Goal: Navigation & Orientation: Find specific page/section

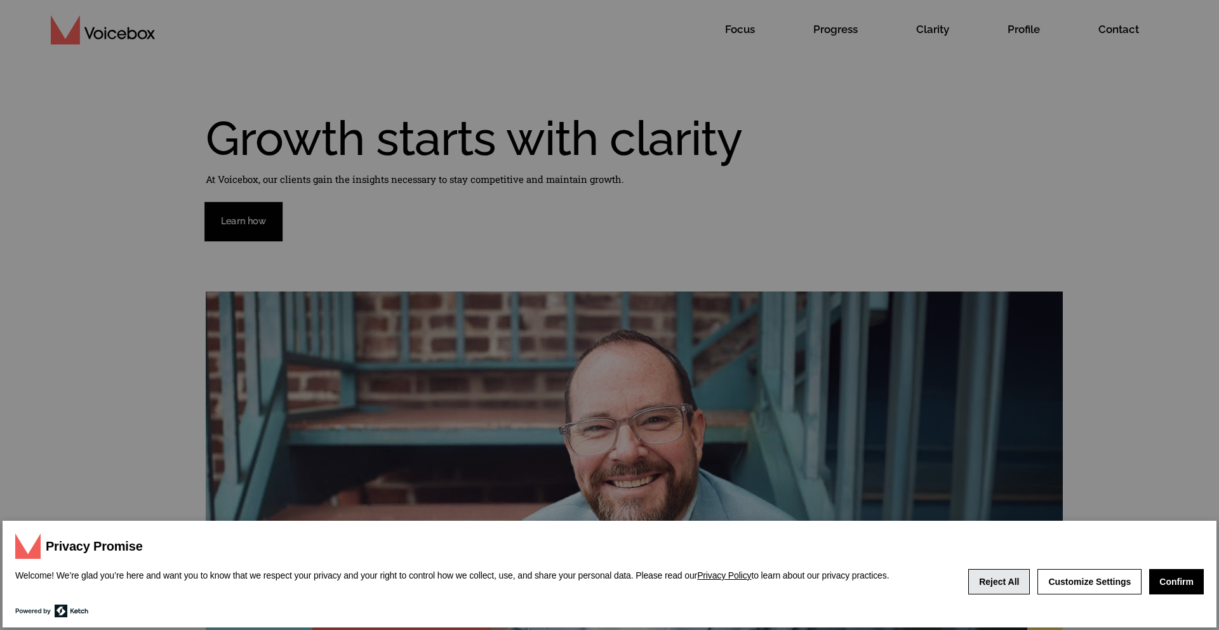
click at [1002, 579] on button "Reject All" at bounding box center [999, 581] width 62 height 25
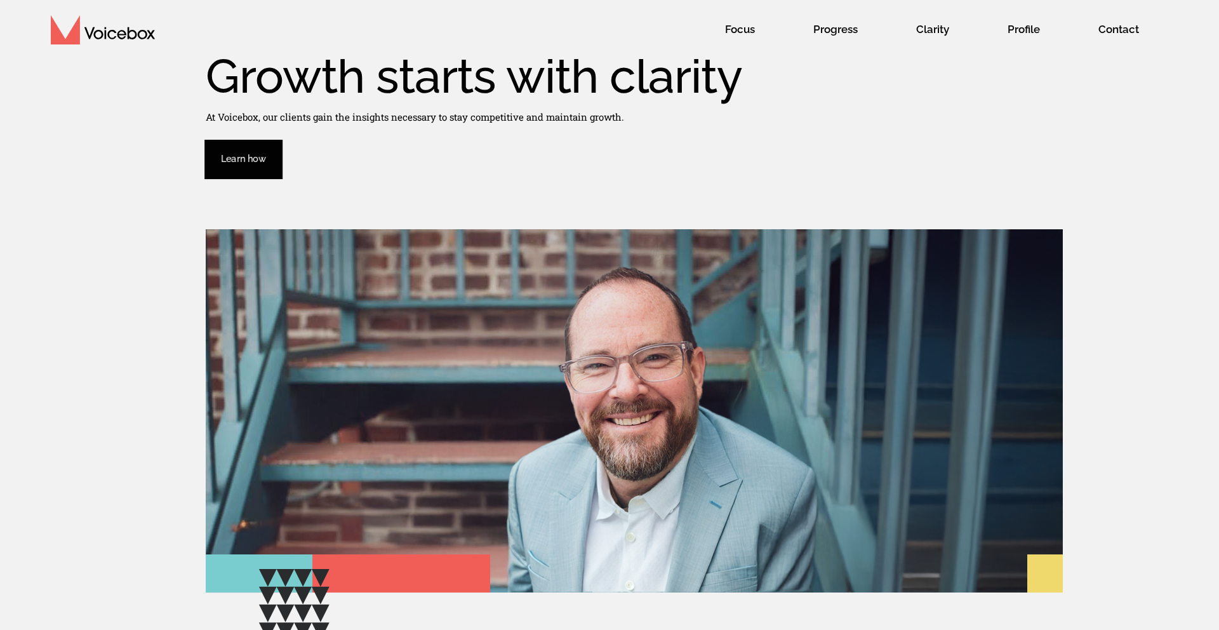
scroll to position [64, 0]
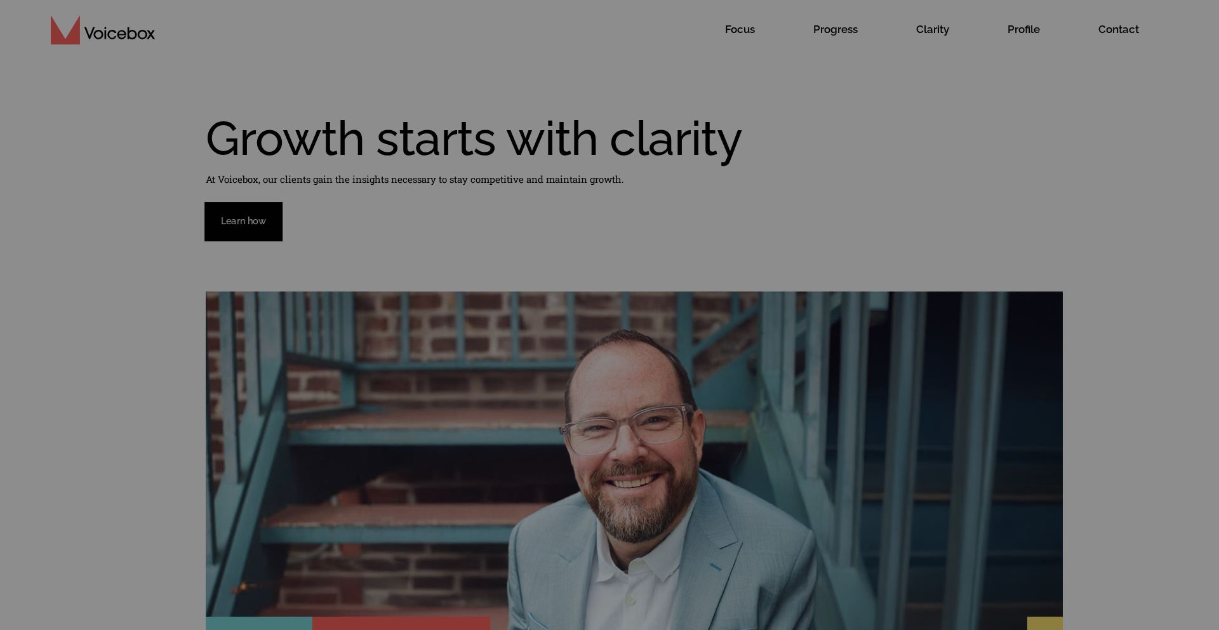
click at [1016, 575] on button "Reject All" at bounding box center [999, 581] width 62 height 25
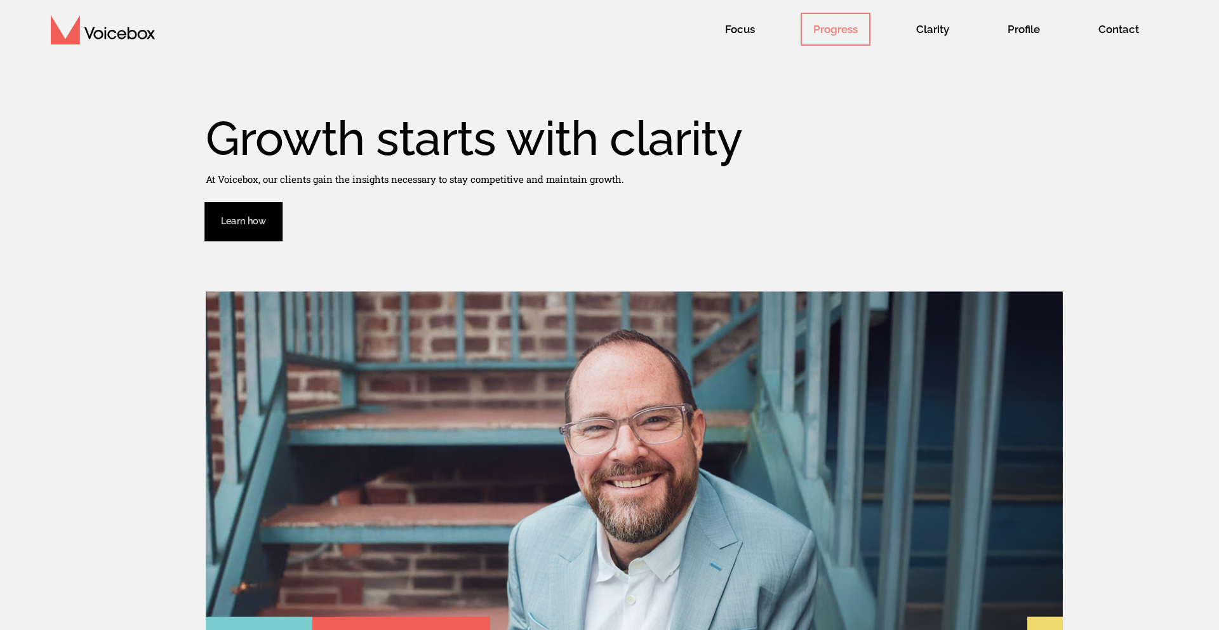
click at [840, 29] on span "Progress" at bounding box center [835, 29] width 70 height 33
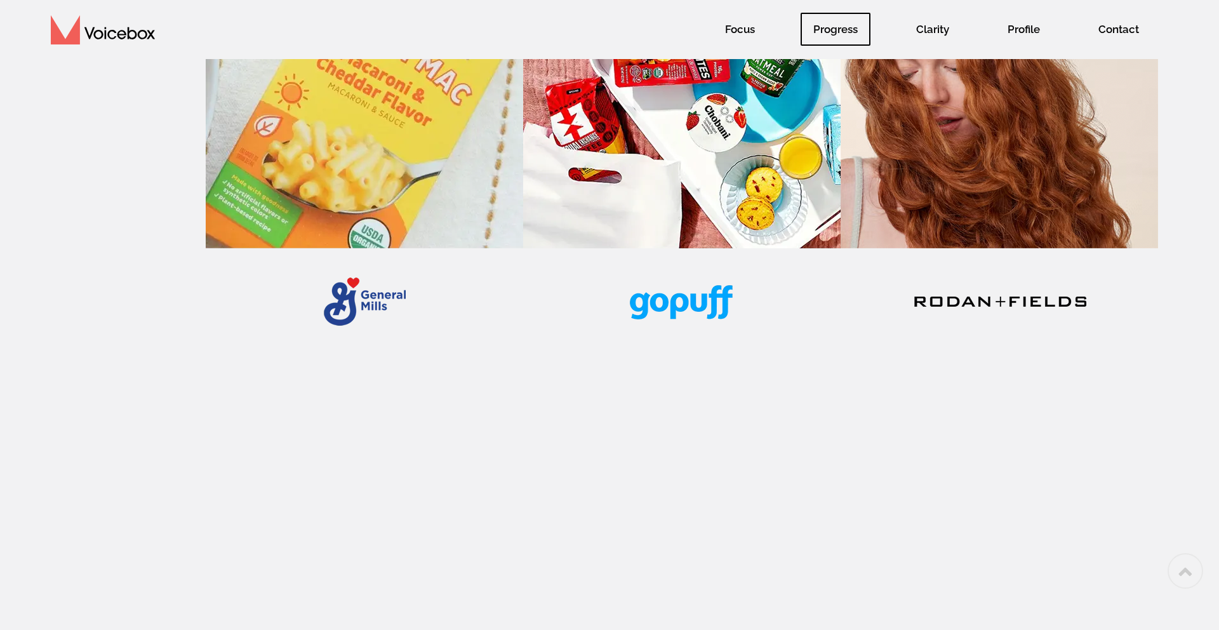
scroll to position [1869, 0]
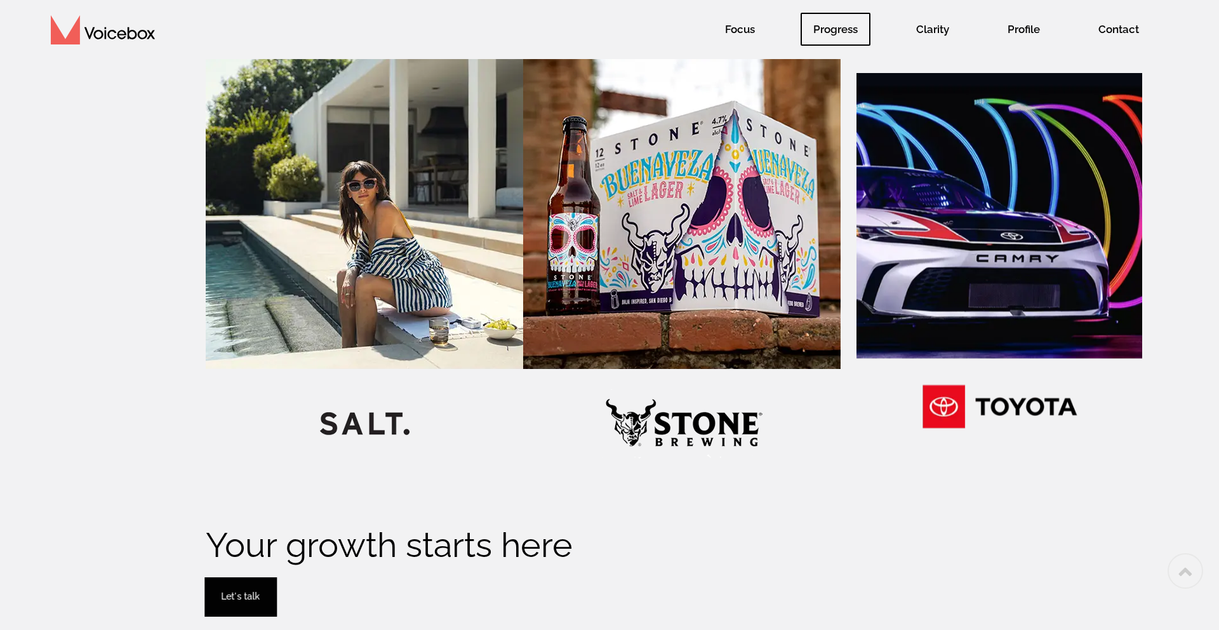
click at [978, 320] on img at bounding box center [999, 263] width 286 height 383
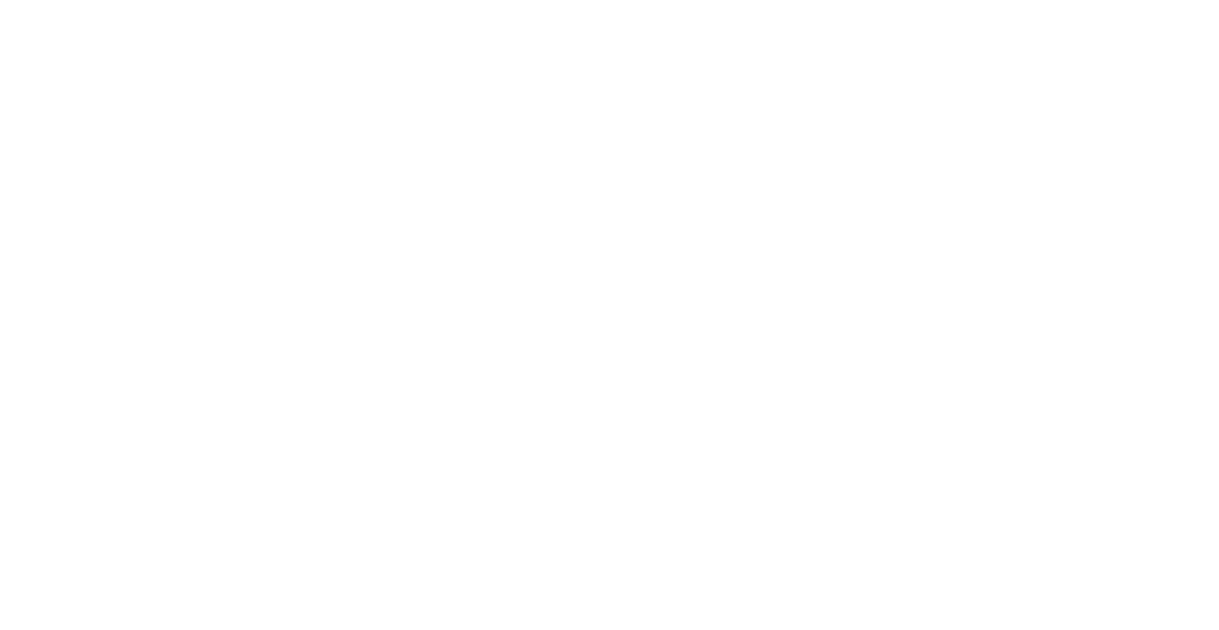
scroll to position [346, 0]
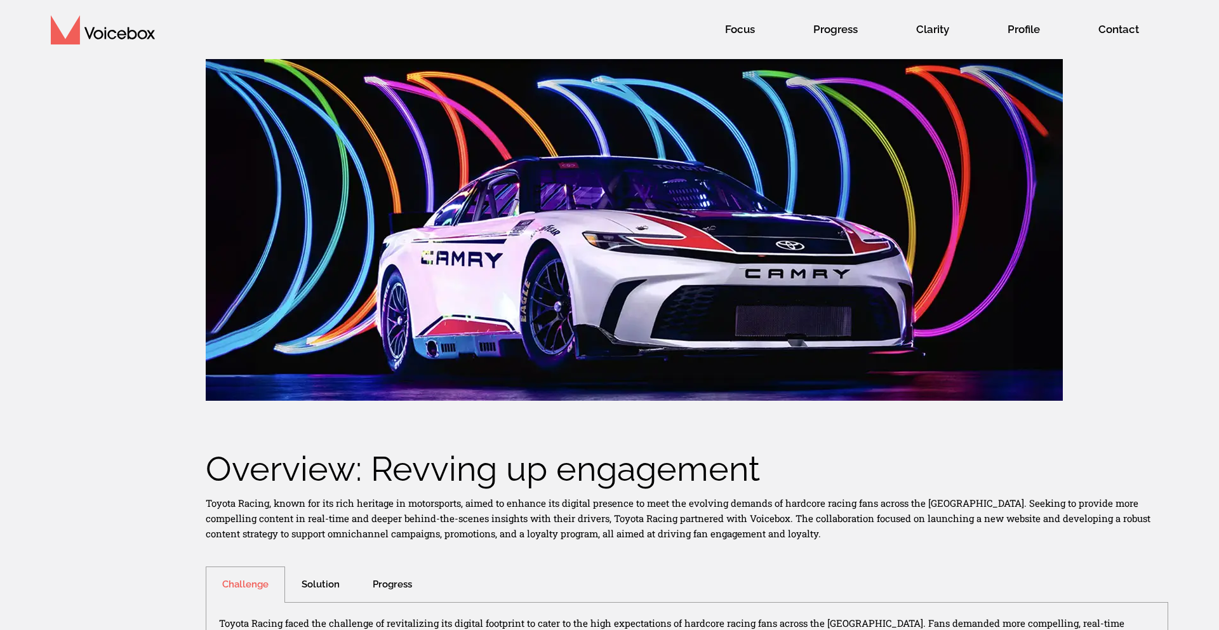
scroll to position [370, 0]
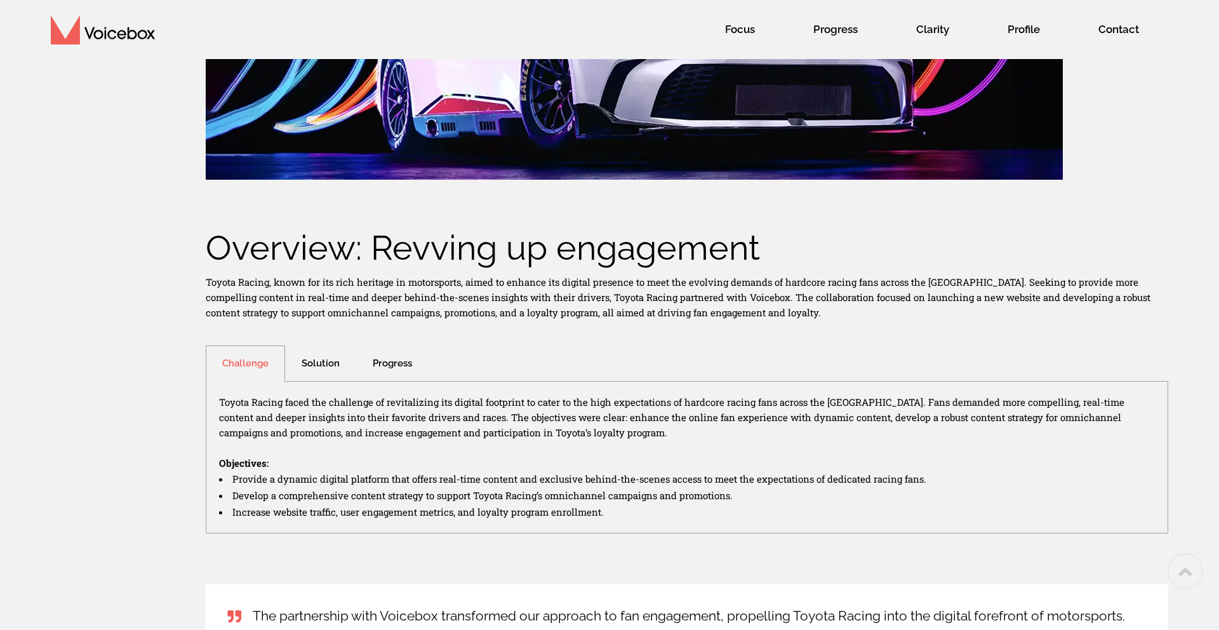
click at [311, 371] on div "Solution" at bounding box center [320, 363] width 71 height 36
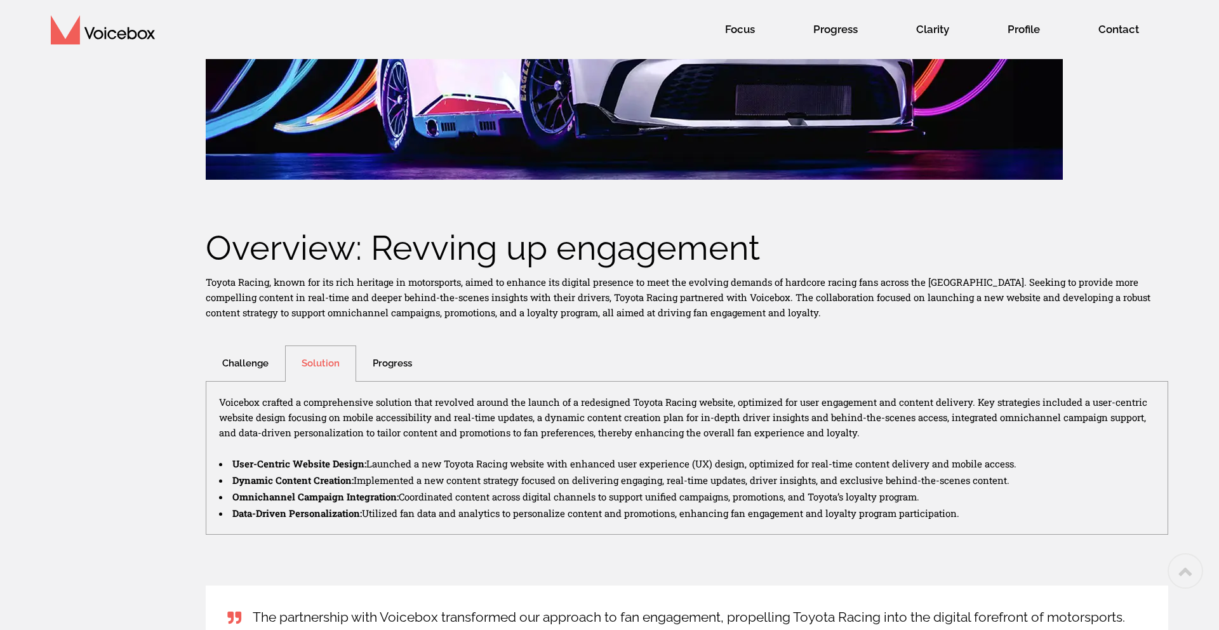
click at [389, 361] on div "Progress" at bounding box center [392, 363] width 72 height 36
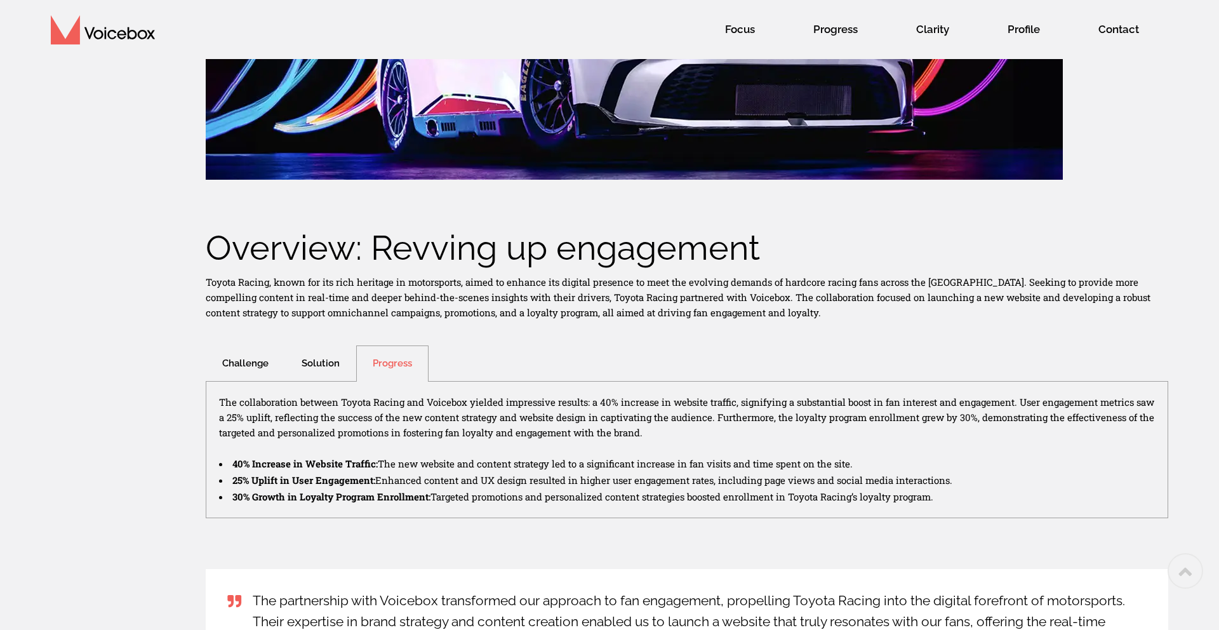
scroll to position [395, 0]
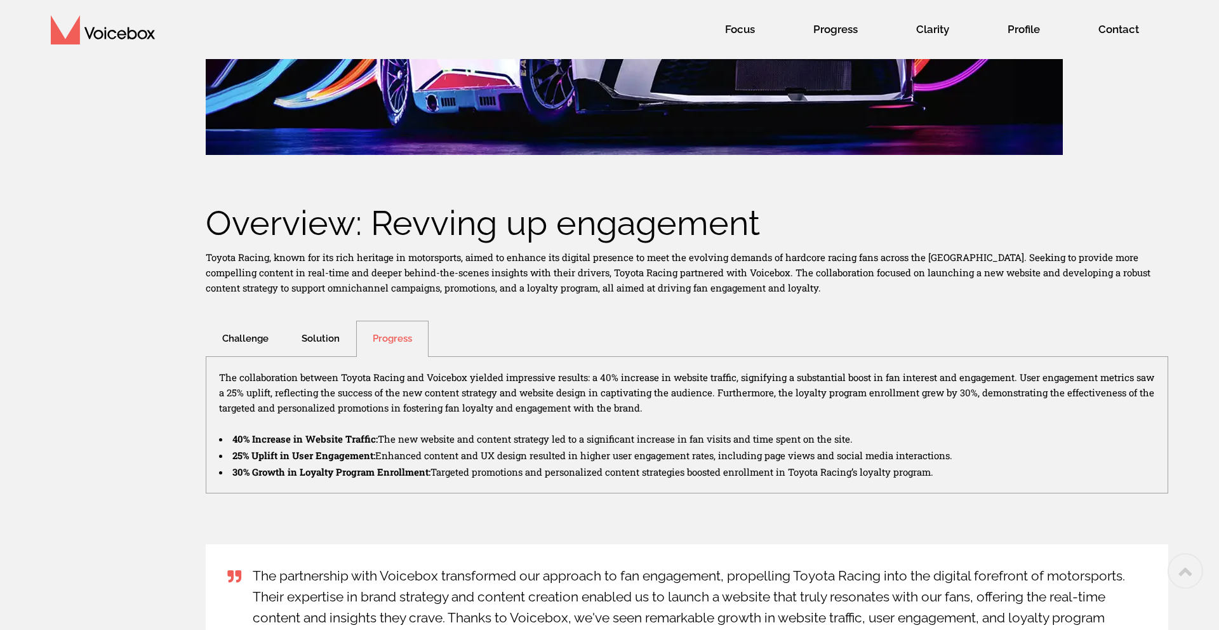
click at [335, 332] on div "Solution" at bounding box center [320, 339] width 71 height 36
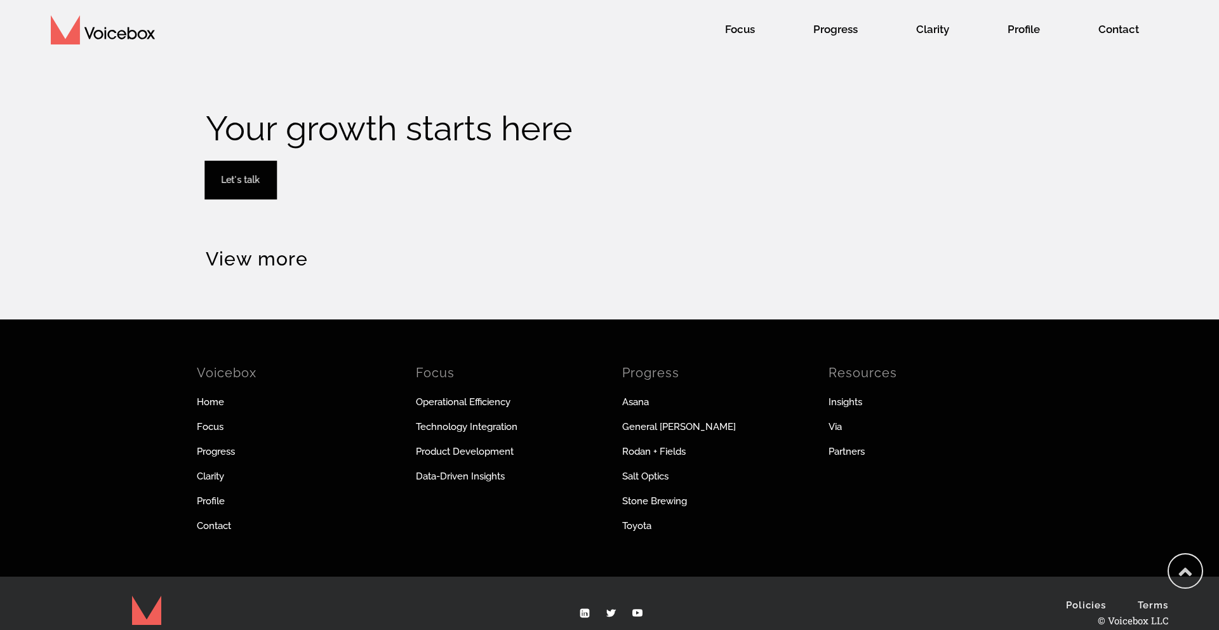
scroll to position [1264, 0]
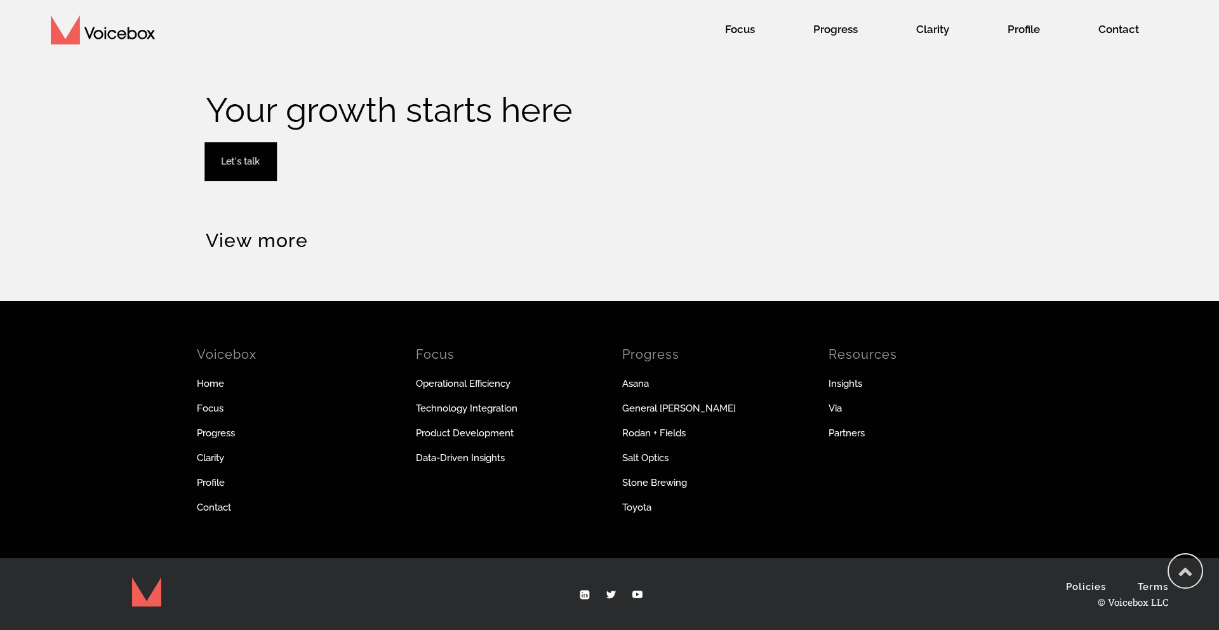
click at [241, 249] on h6 "View more" at bounding box center [257, 240] width 102 height 19
click at [218, 478] on link "Profile" at bounding box center [295, 482] width 197 height 14
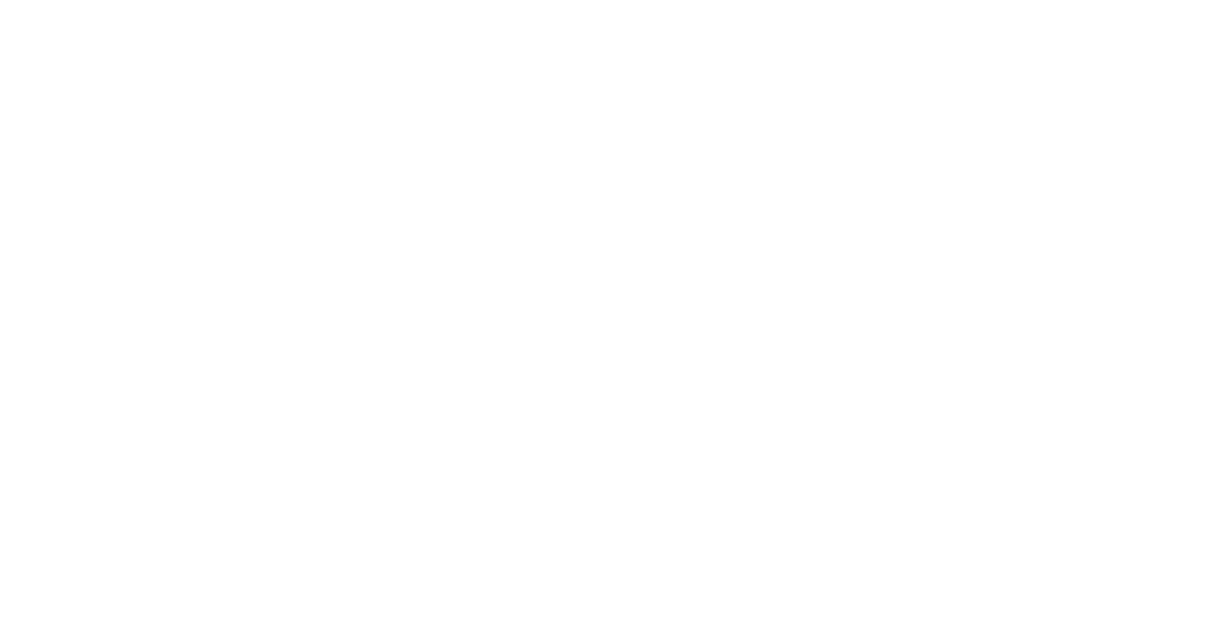
scroll to position [116, 0]
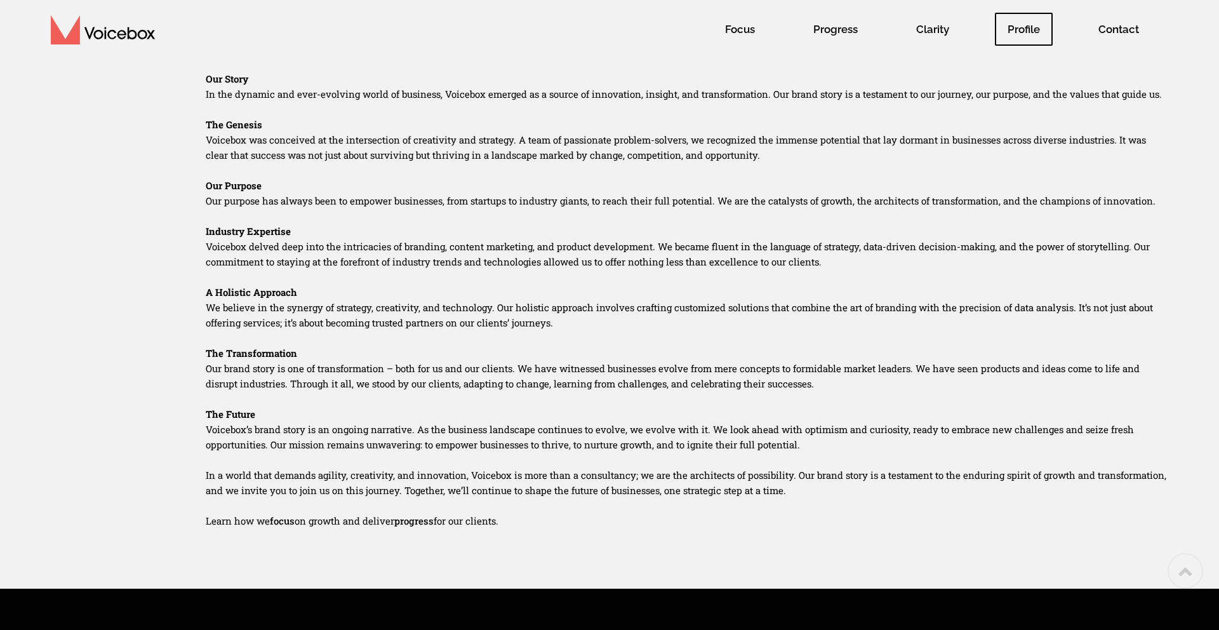
scroll to position [654, 0]
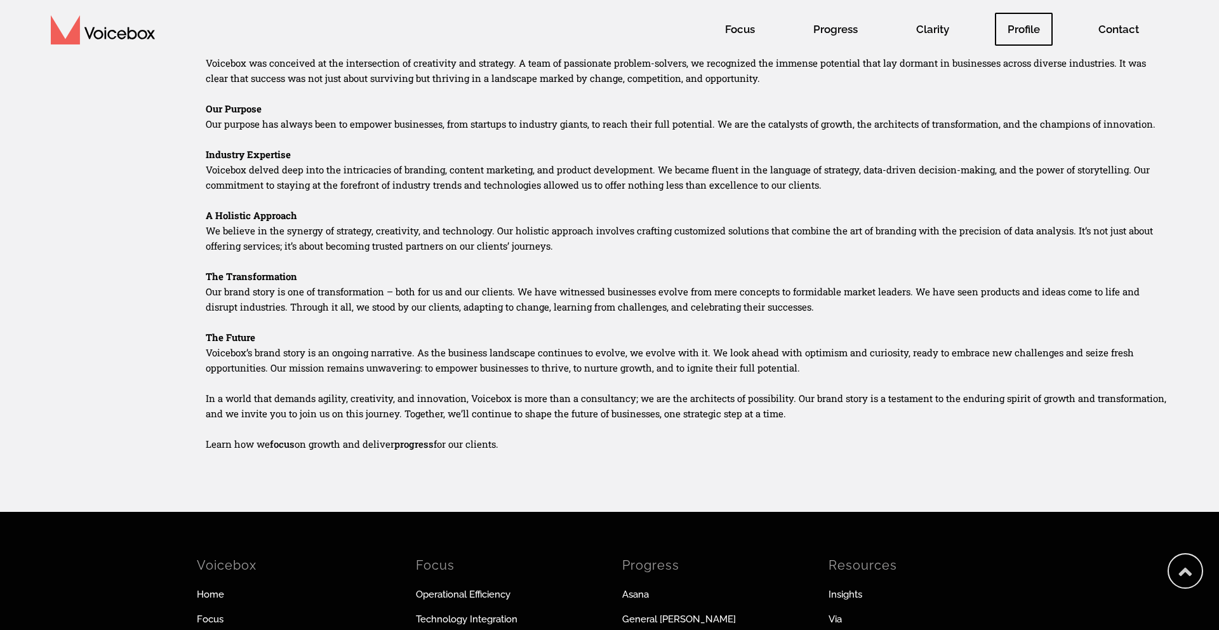
click at [524, 232] on p "We believe in the synergy of strategy, creativity, and technology. Our holistic…" at bounding box center [687, 238] width 962 height 30
click at [578, 249] on p "We believe in the synergy of strategy, creativity, and technology. Our holistic…" at bounding box center [687, 238] width 962 height 30
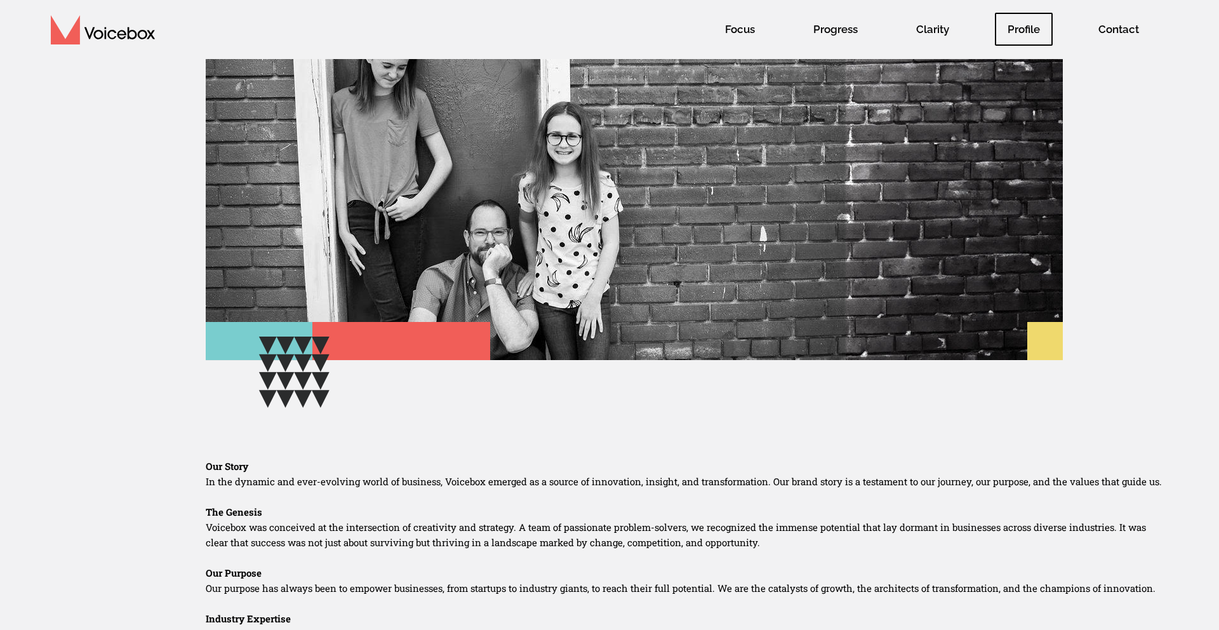
scroll to position [0, 0]
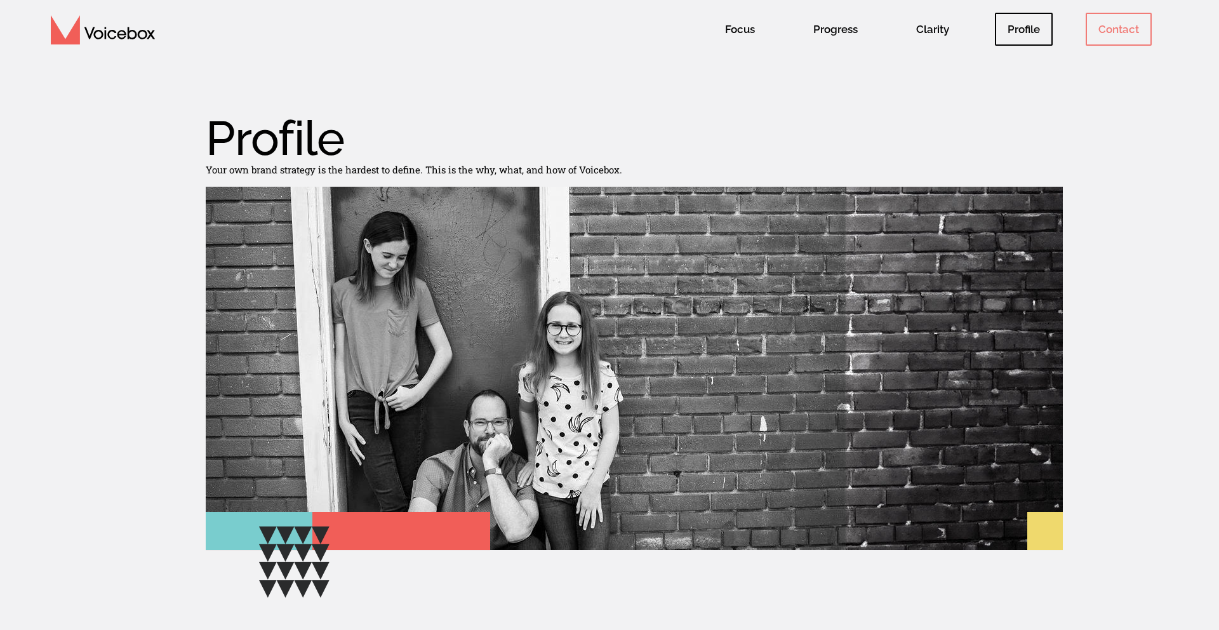
click at [1087, 33] on span "Contact" at bounding box center [1118, 29] width 66 height 33
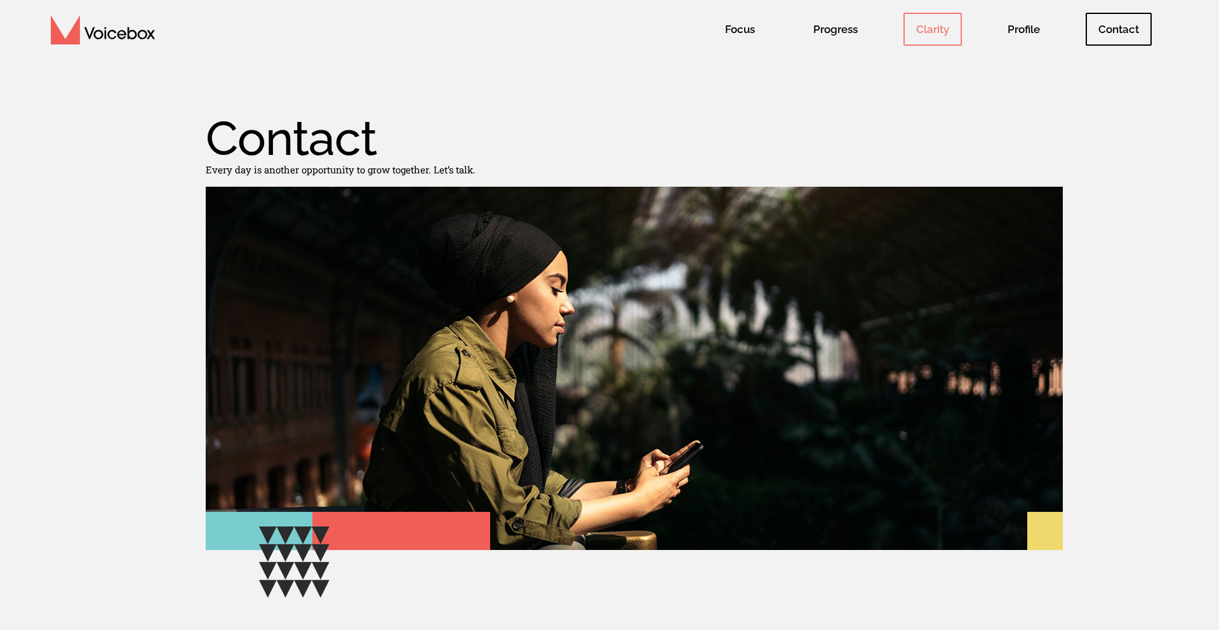
click at [938, 27] on span "Clarity" at bounding box center [932, 29] width 58 height 33
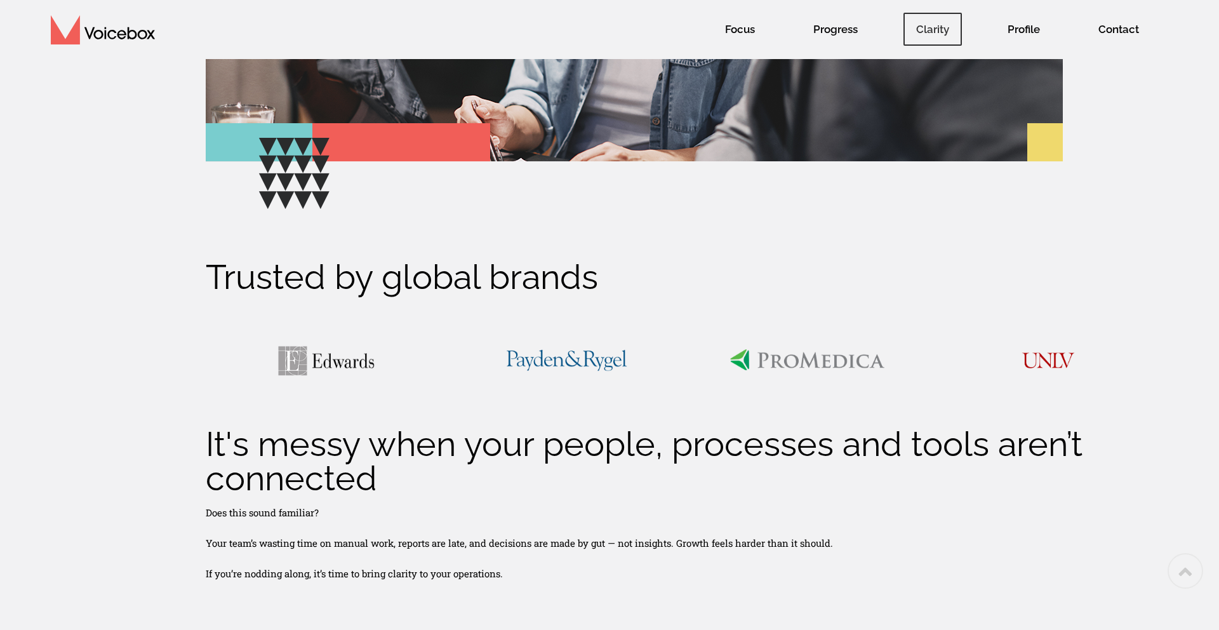
scroll to position [513, 0]
